Goal: Task Accomplishment & Management: Manage account settings

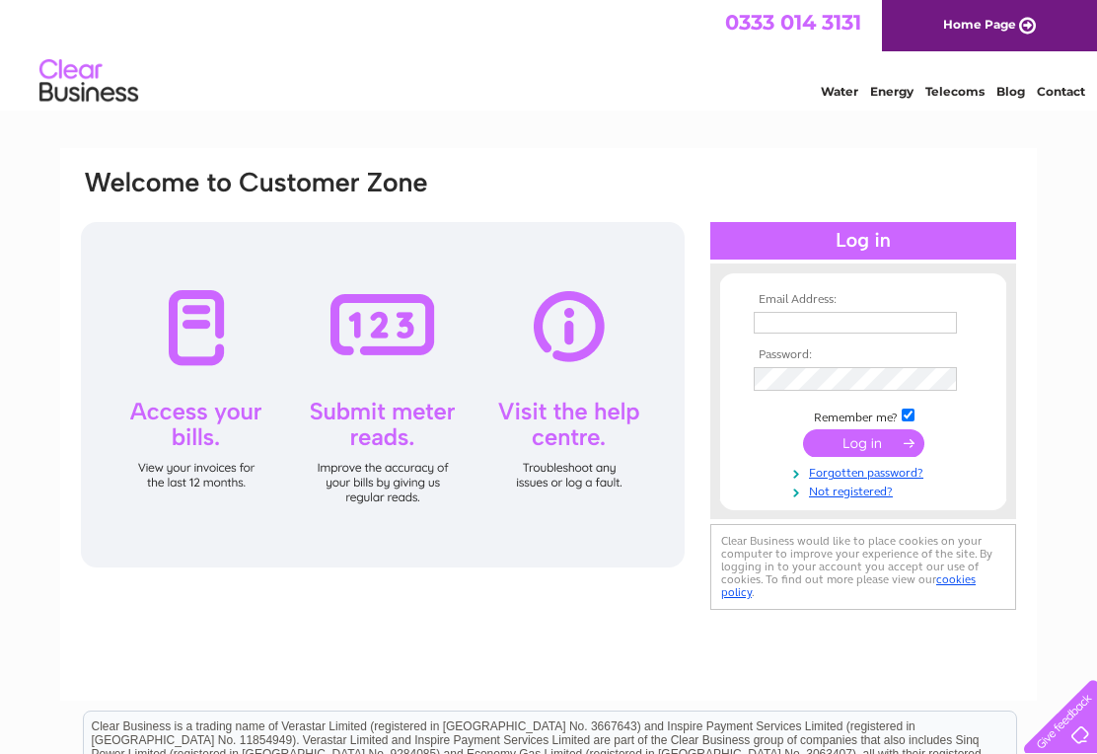
click at [774, 319] on input "text" at bounding box center [855, 323] width 203 height 22
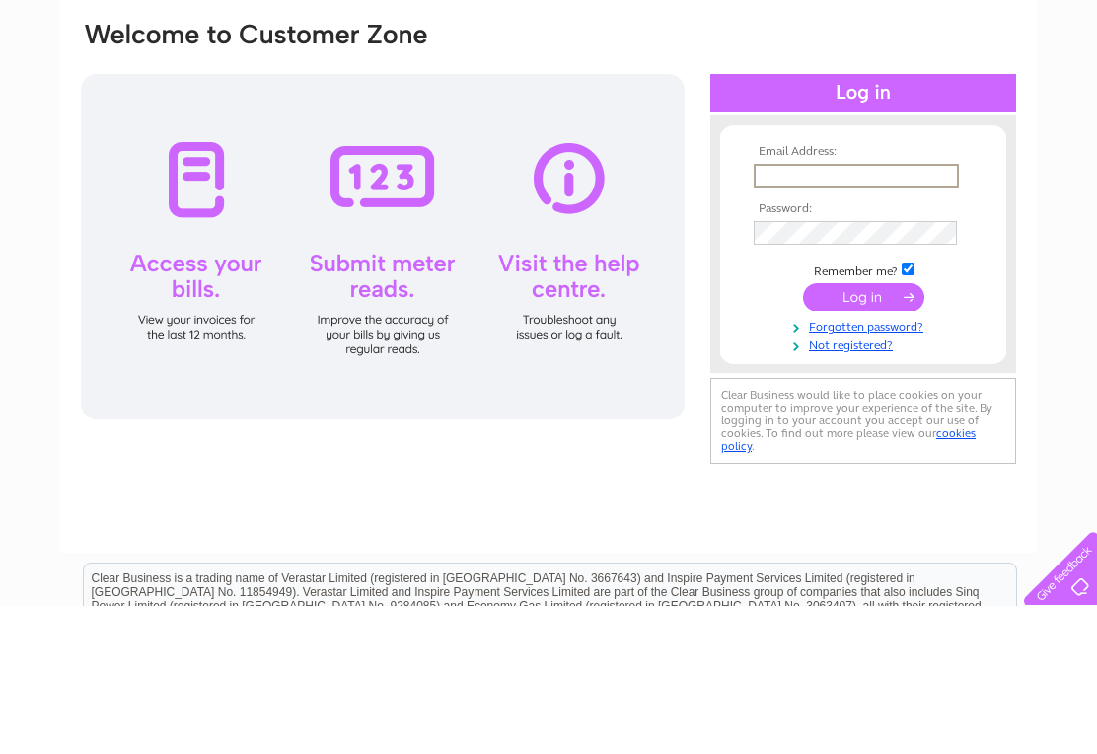
type input "[PERSON_NAME][EMAIL_ADDRESS][PERSON_NAME][DOMAIN_NAME]"
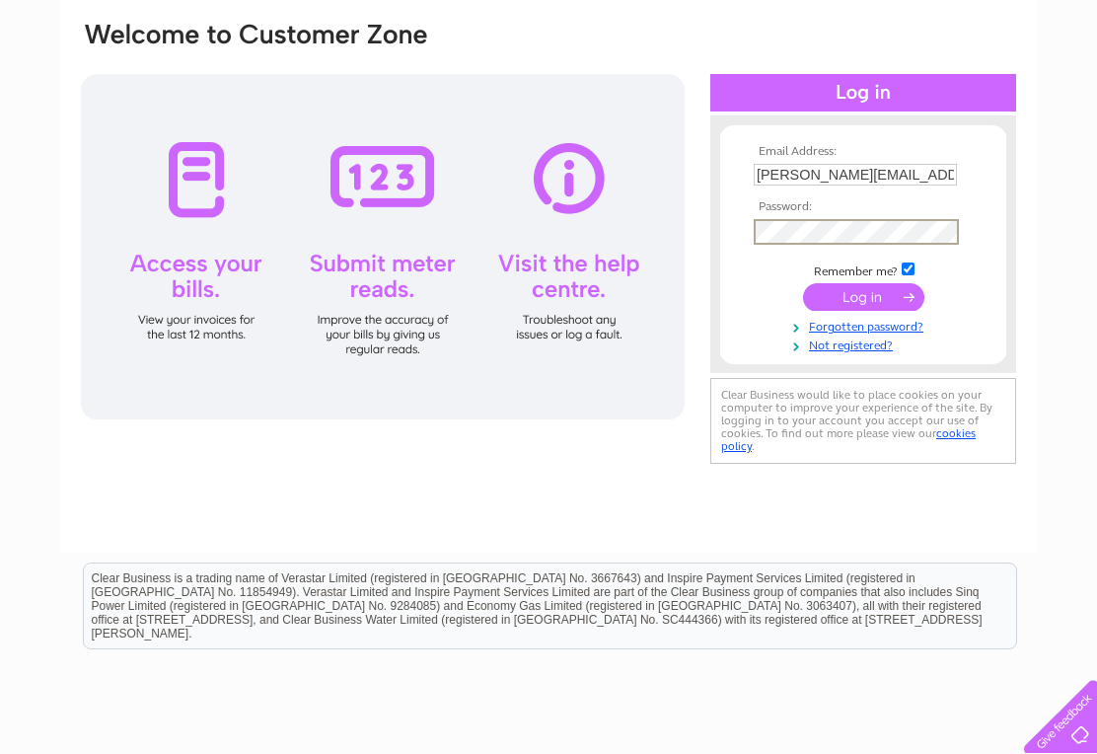
click at [883, 299] on input "submit" at bounding box center [863, 297] width 121 height 28
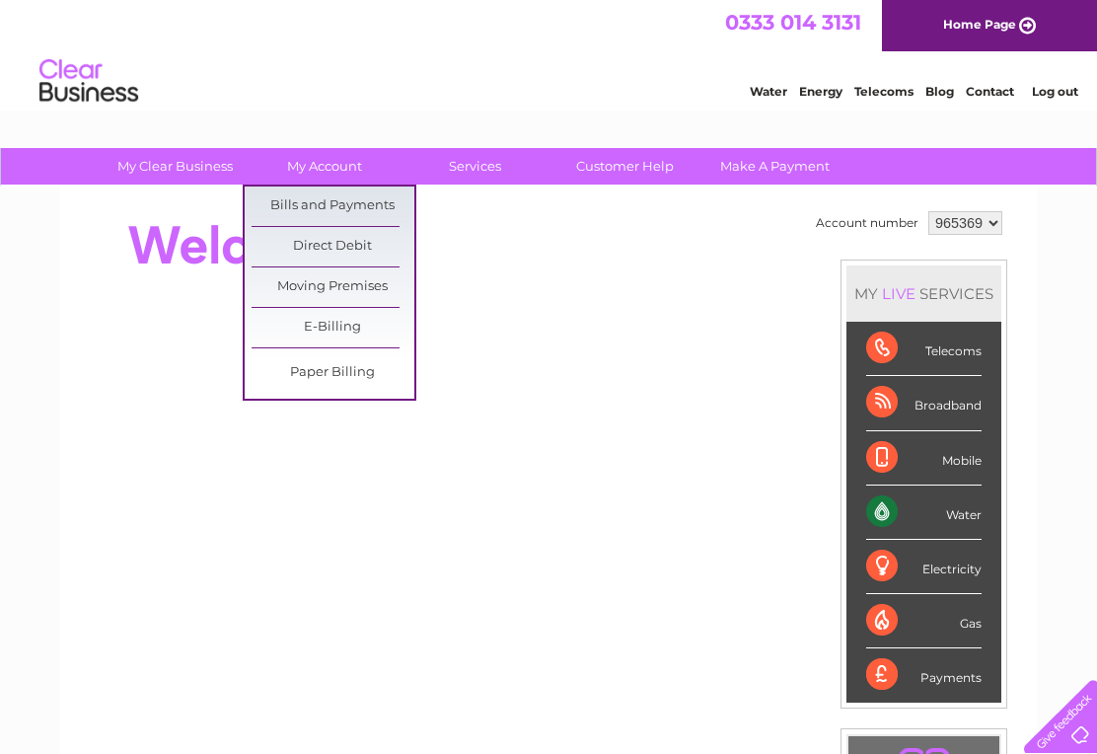
click at [373, 196] on link "Bills and Payments" at bounding box center [333, 205] width 163 height 39
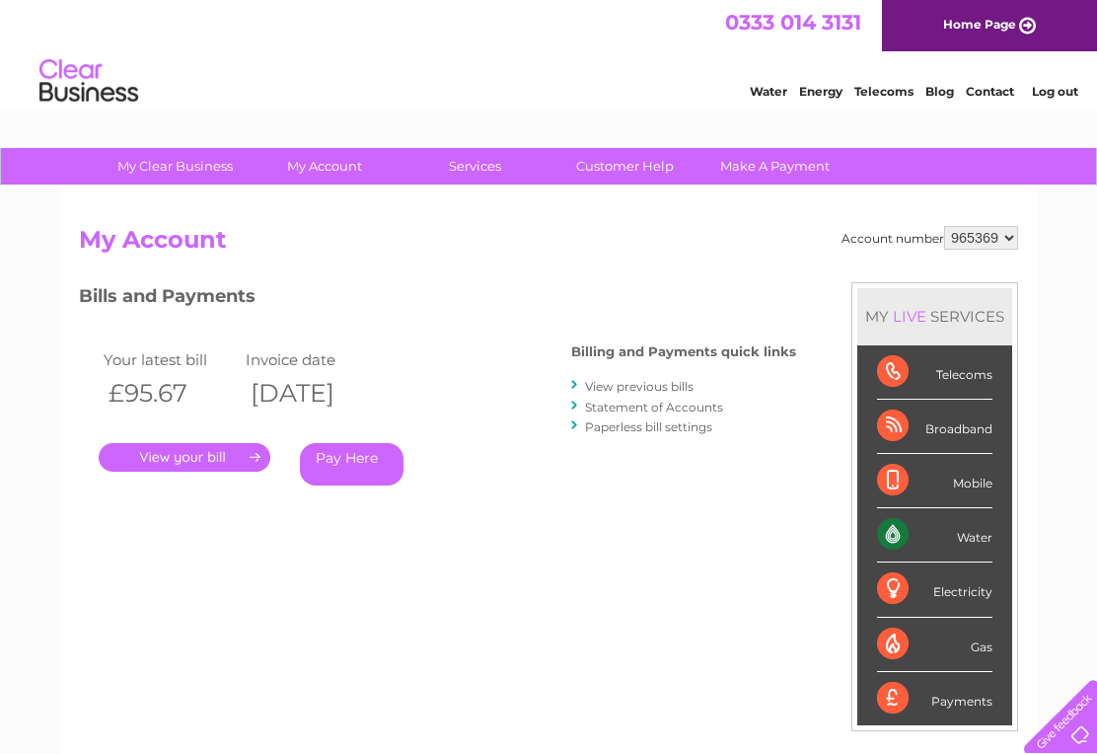
click at [213, 447] on link "." at bounding box center [185, 457] width 172 height 29
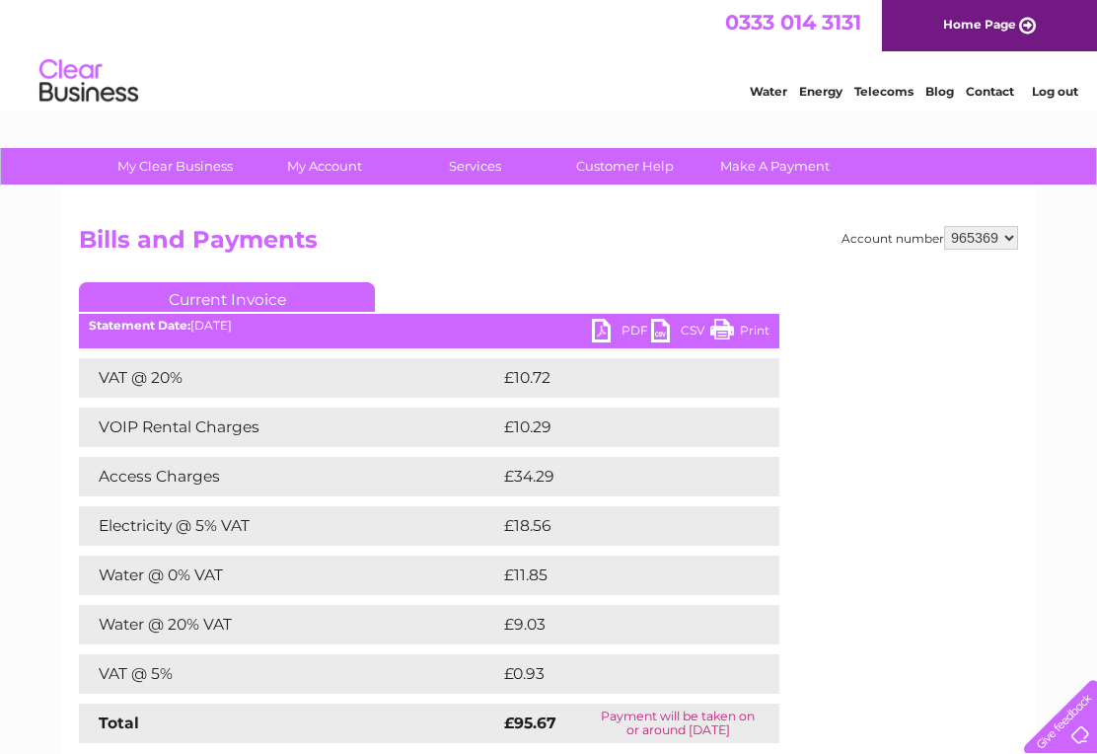
click at [610, 327] on link "PDF" at bounding box center [621, 333] width 59 height 29
click at [1057, 92] on link "Log out" at bounding box center [1055, 91] width 46 height 15
